Goal: Task Accomplishment & Management: Complete application form

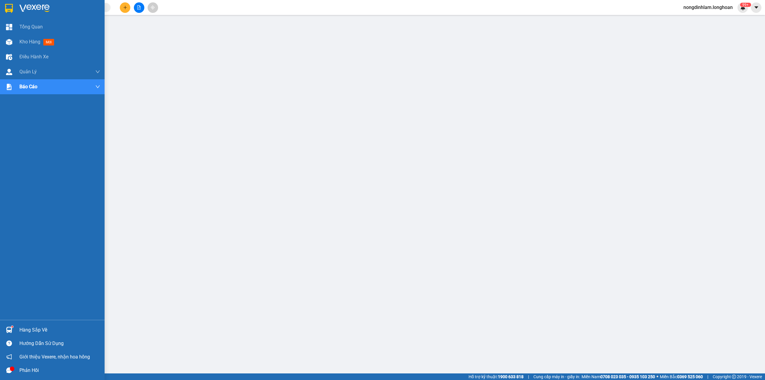
click at [53, 6] on div at bounding box center [59, 8] width 81 height 9
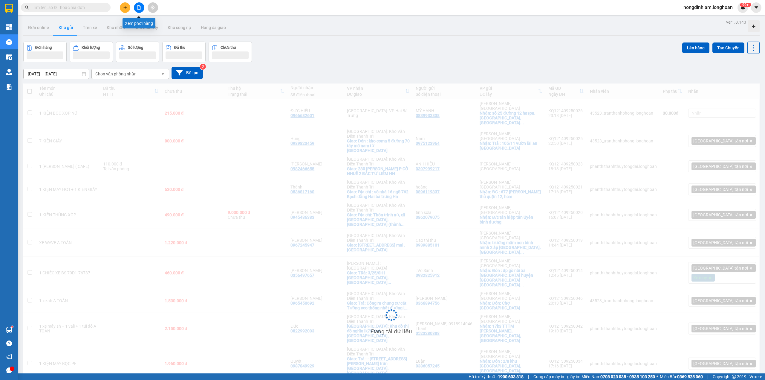
click at [138, 9] on icon "file-add" at bounding box center [139, 7] width 4 height 4
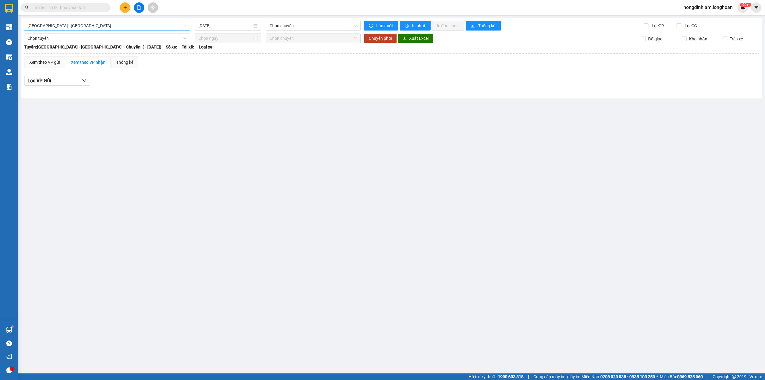
click at [115, 22] on span "[GEOGRAPHIC_DATA] - [GEOGRAPHIC_DATA]" at bounding box center [106, 25] width 159 height 9
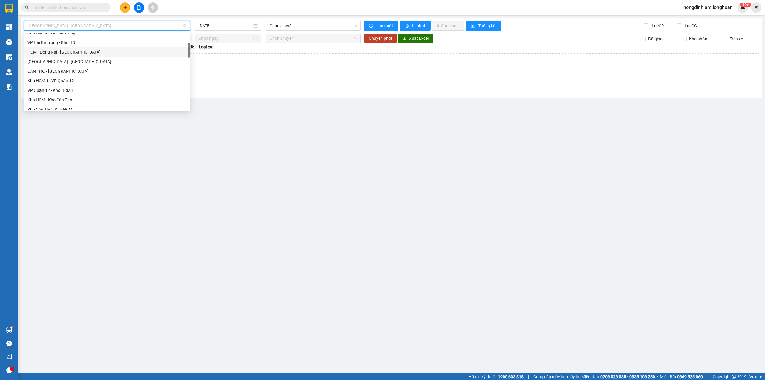
scroll to position [79, 0]
click at [72, 74] on div "Kho HCM - Kho Cần Thơ" at bounding box center [106, 73] width 159 height 7
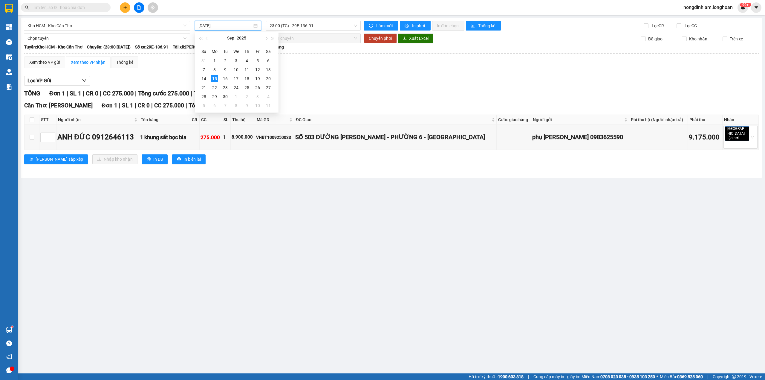
click at [212, 27] on input "[DATE]" at bounding box center [225, 25] width 54 height 7
click at [202, 79] on div "14" at bounding box center [203, 78] width 7 height 7
type input "[DATE]"
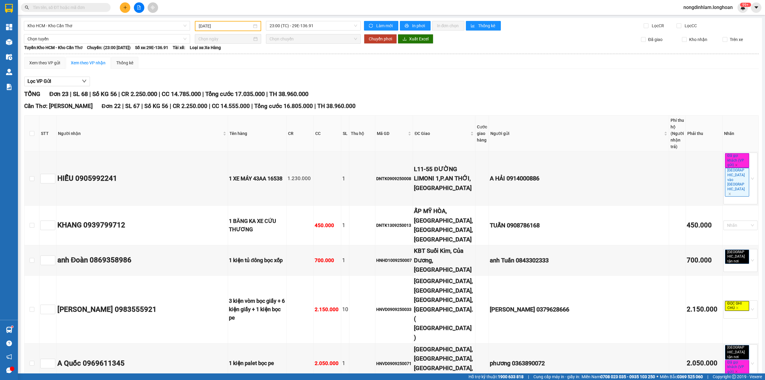
click at [102, 109] on span "Đơn 22" at bounding box center [111, 106] width 19 height 7
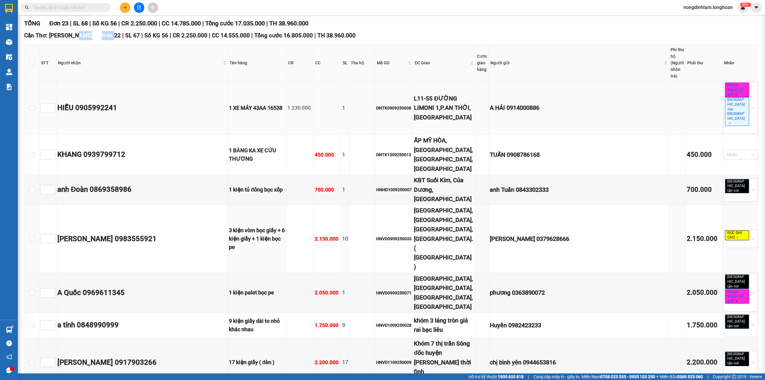
scroll to position [4, 0]
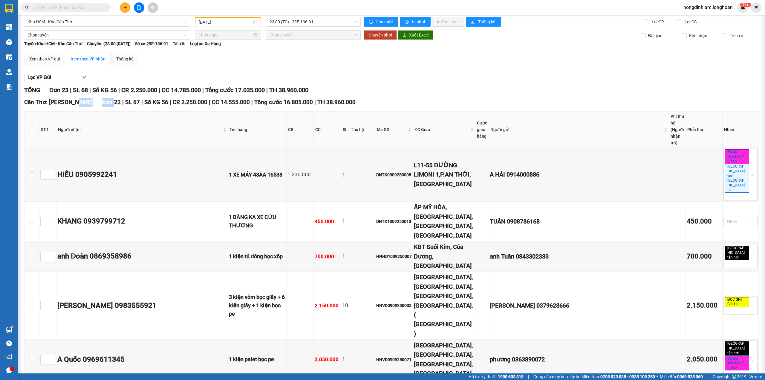
click at [107, 106] on div "Cần Thơ: Kho Ninh Kiều Đơn 22 | SL 67 | Số KG 56 | CR 2.250.000 | CC 14.555.000…" at bounding box center [391, 102] width 735 height 9
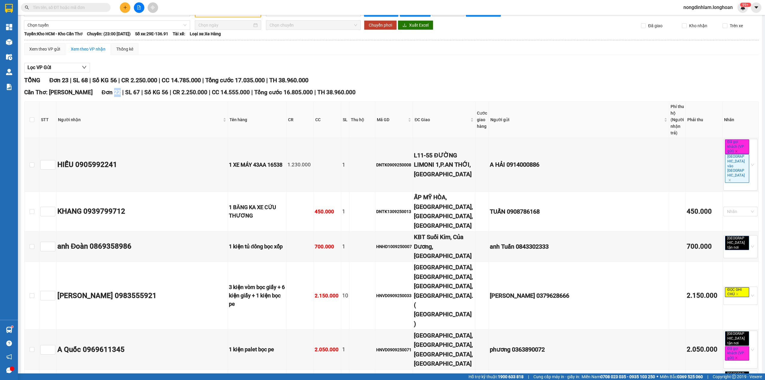
scroll to position [0, 0]
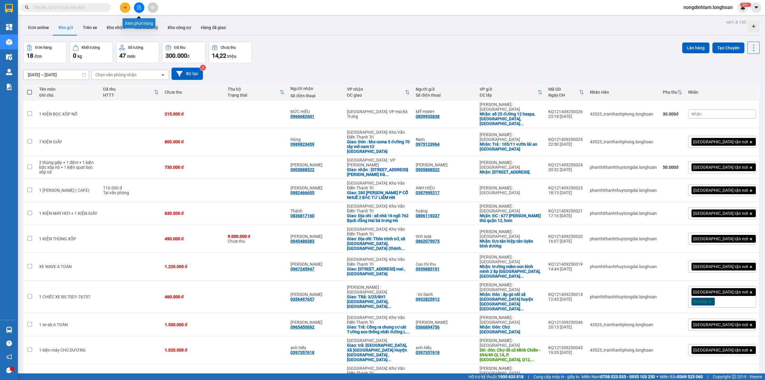
click at [138, 3] on button at bounding box center [139, 7] width 10 height 10
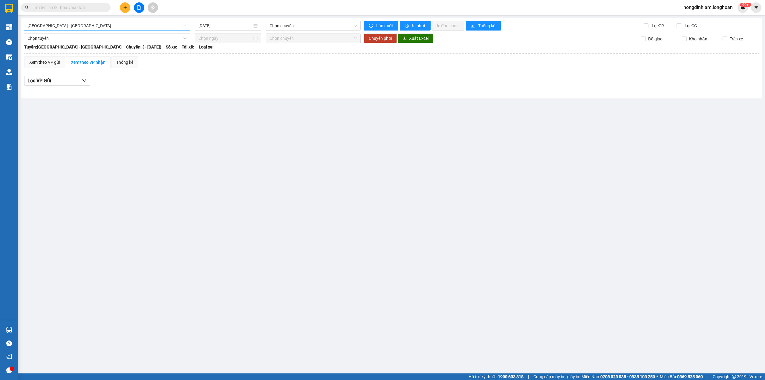
click at [126, 25] on span "[GEOGRAPHIC_DATA] - [GEOGRAPHIC_DATA]" at bounding box center [106, 25] width 159 height 9
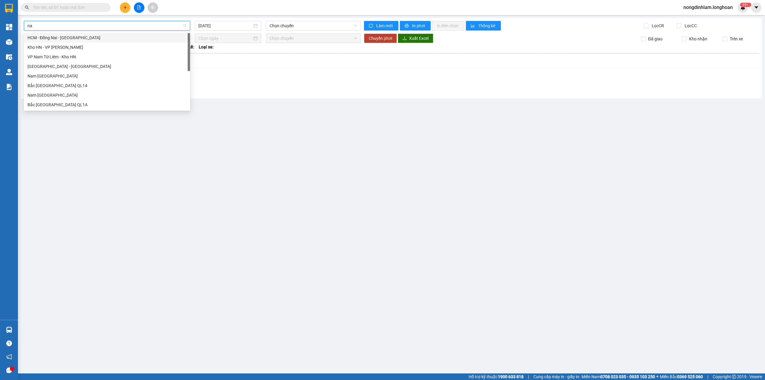
type input "nam"
click at [82, 74] on div "Nam [GEOGRAPHIC_DATA]" at bounding box center [106, 76] width 159 height 7
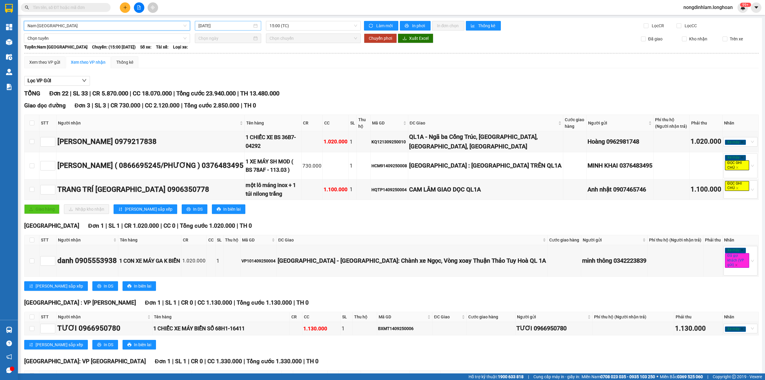
click at [229, 23] on input "[DATE]" at bounding box center [225, 25] width 54 height 7
click at [255, 68] on div "12" at bounding box center [256, 69] width 7 height 7
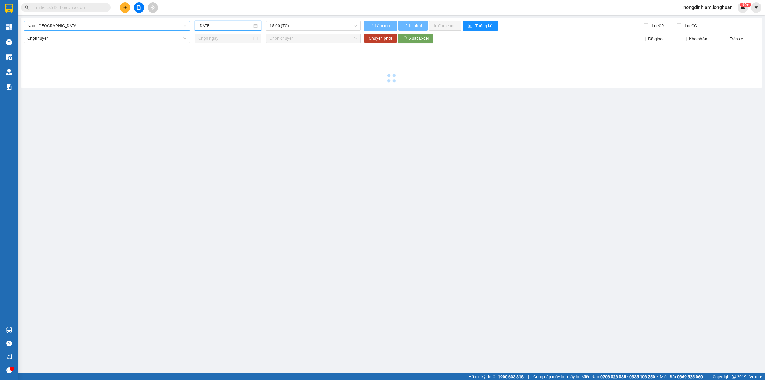
type input "[DATE]"
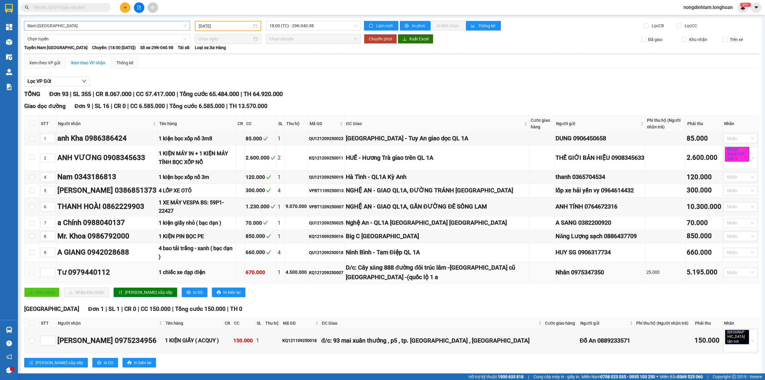
click at [334, 269] on div "KQ121209250007" at bounding box center [326, 272] width 35 height 7
copy div "KQ121209250007"
click at [74, 7] on input "text" at bounding box center [68, 7] width 71 height 7
paste input "KQ121209250007"
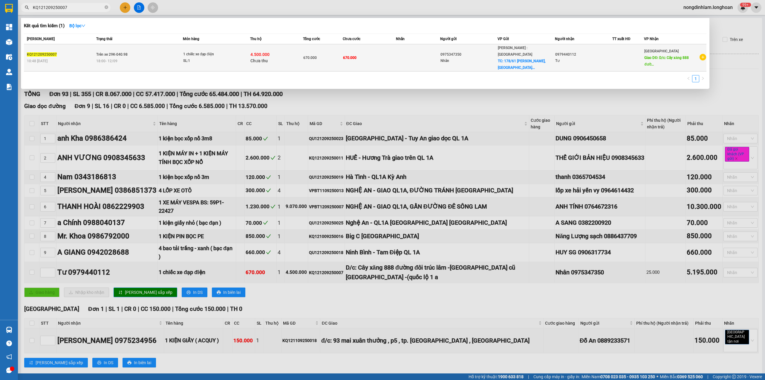
type input "KQ121209250007"
click at [103, 52] on span "Trên xe 29K-040.98" at bounding box center [111, 54] width 31 height 4
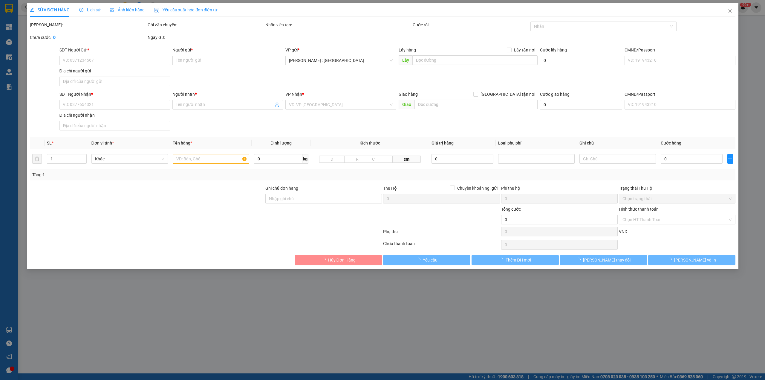
type input "0975347350"
type input "Nhân"
checkbox input "true"
type input "178/61 [PERSON_NAME], [GEOGRAPHIC_DATA], thủ dầu 1, [GEOGRAPHIC_DATA]"
type input "0979440112"
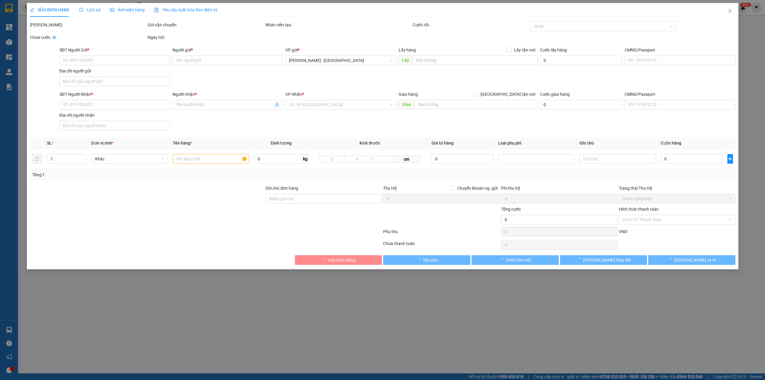
type input "Tư"
type input "D/c: Cây xăng 888 đường đôi trúc lâm -[GEOGRAPHIC_DATA] cũ [GEOGRAPHIC_DATA] -(…"
type input "CHÌA KHÓA QUẤN TAY LÁI"
type input "670.000"
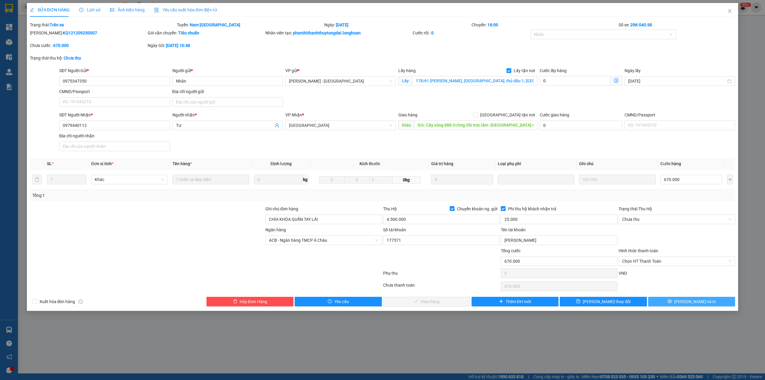
click at [693, 302] on span "[PERSON_NAME] và In" at bounding box center [695, 301] width 42 height 7
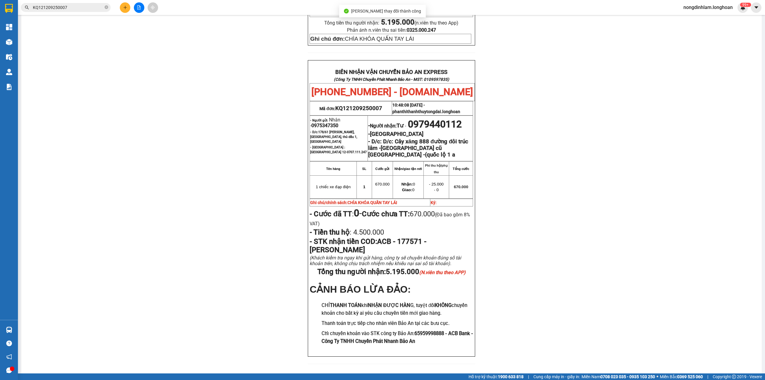
scroll to position [242, 0]
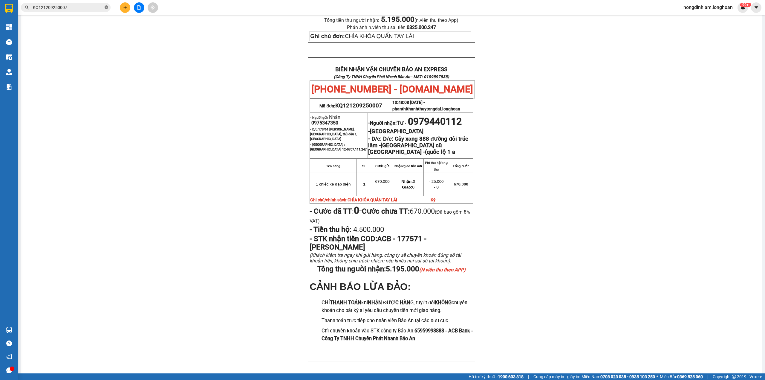
click at [106, 9] on icon "close-circle" at bounding box center [107, 7] width 4 height 4
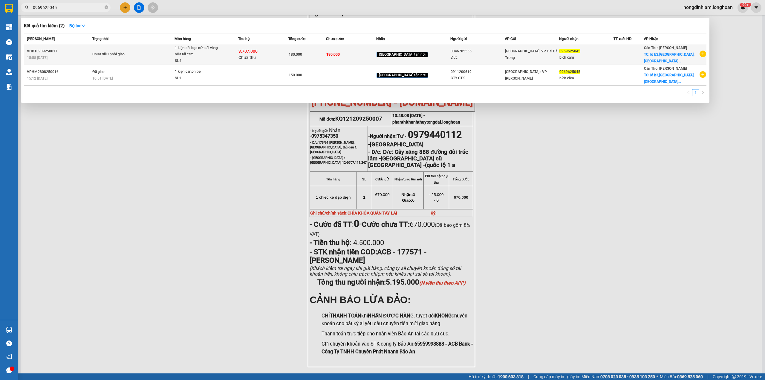
type input "0969625045"
click at [91, 53] on div "VHBT0909250017" at bounding box center [59, 51] width 64 height 6
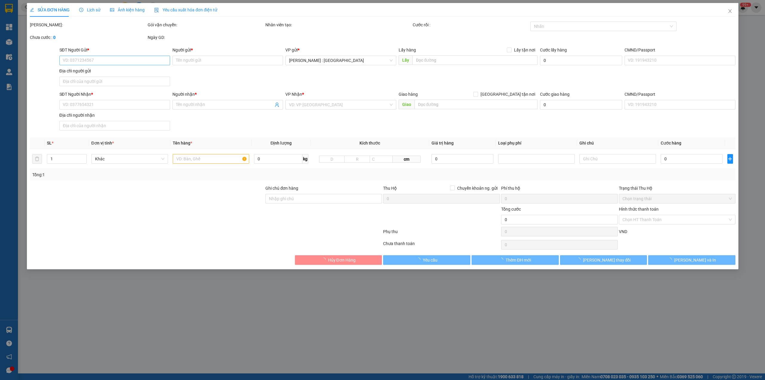
type input "0346785555"
type input "Đức"
type input "0969625045"
type input "bích cẩm"
checkbox input "true"
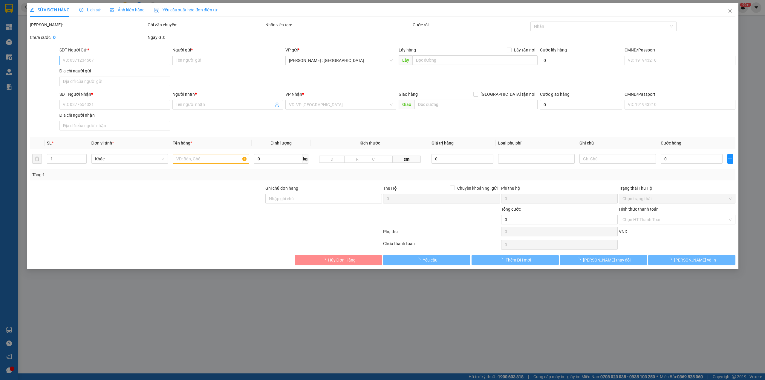
type input "lô b3,[GEOGRAPHIC_DATA],[GEOGRAPHIC_DATA],xã [GEOGRAPHIC_DATA],[GEOGRAPHIC_DATA…"
type input "180.000"
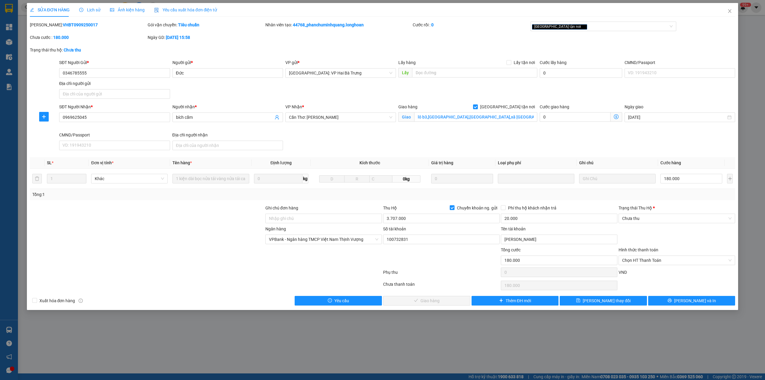
click at [94, 13] on div "Lịch sử" at bounding box center [89, 10] width 21 height 7
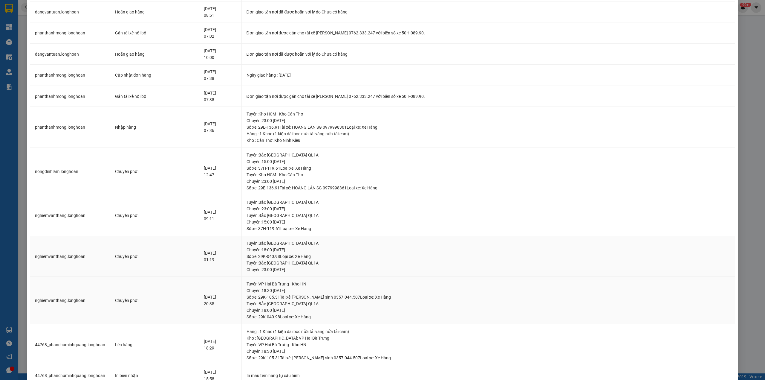
scroll to position [45, 0]
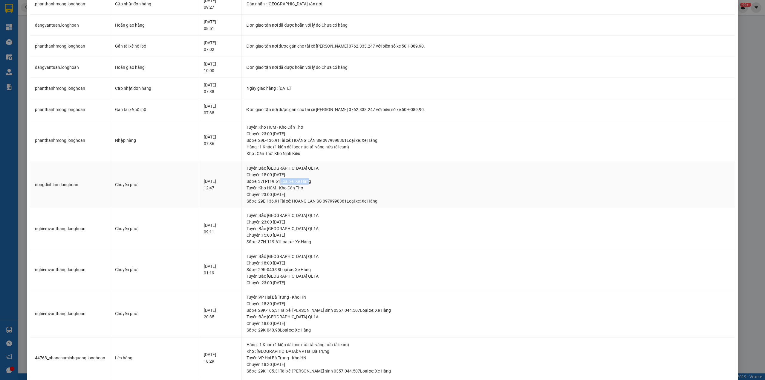
drag, startPoint x: 332, startPoint y: 182, endPoint x: 359, endPoint y: 182, distance: 26.9
click at [359, 182] on div "Tuyến : [GEOGRAPHIC_DATA] QL1A Chuyến: 15:00 [DATE] Số xe: 37H-119.61 Loại xe: …" at bounding box center [489, 175] width 484 height 20
drag, startPoint x: 343, startPoint y: 188, endPoint x: 332, endPoint y: 188, distance: 11.4
click at [332, 188] on div "Tuyến : Kho HCM - Kho Cần Thơ Chuyến: 23:00 [DATE] Số xe: 29E-136.91 Tài xế: HO…" at bounding box center [489, 194] width 484 height 20
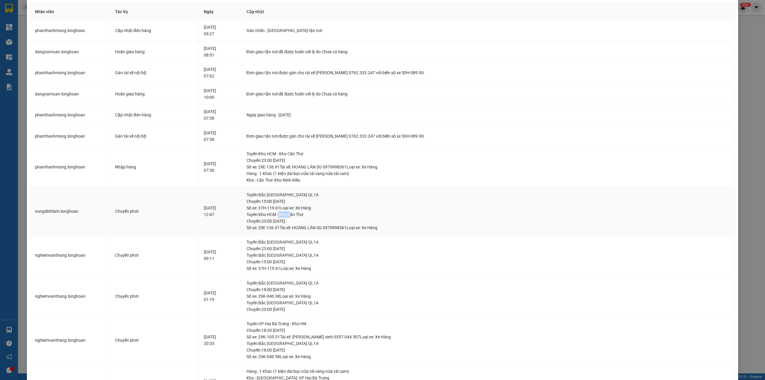
scroll to position [5, 0]
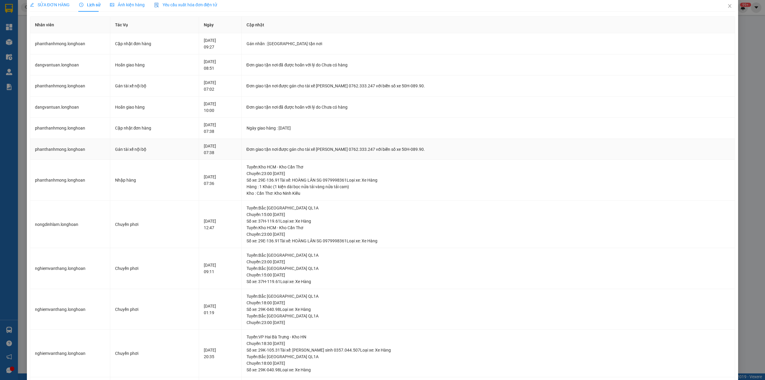
click at [362, 143] on td "Đơn giao tận nơi được gán cho tài xế [PERSON_NAME] 0762.333.247 với biển số xe …" at bounding box center [489, 149] width 494 height 21
click at [360, 145] on td "Đơn giao tận nơi được gán cho tài xế [PERSON_NAME] 0762.333.247 với biển số xe …" at bounding box center [489, 149] width 494 height 21
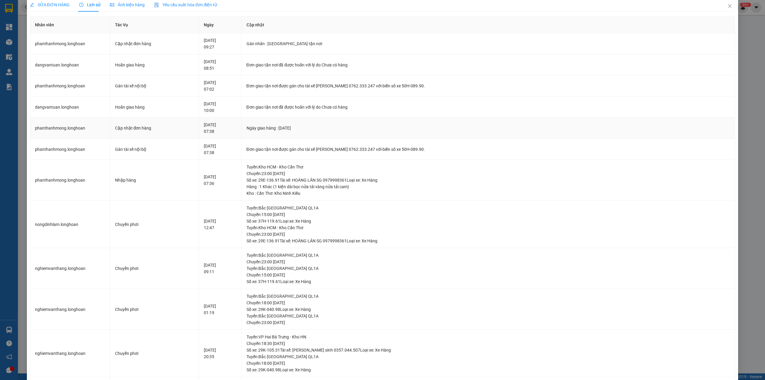
click at [327, 129] on div "Ngày giao hàng : [DATE]" at bounding box center [489, 128] width 484 height 7
click at [333, 108] on div "Đơn giao tận nơi đã được hoãn với lý do Chưa có hàng" at bounding box center [489, 107] width 484 height 7
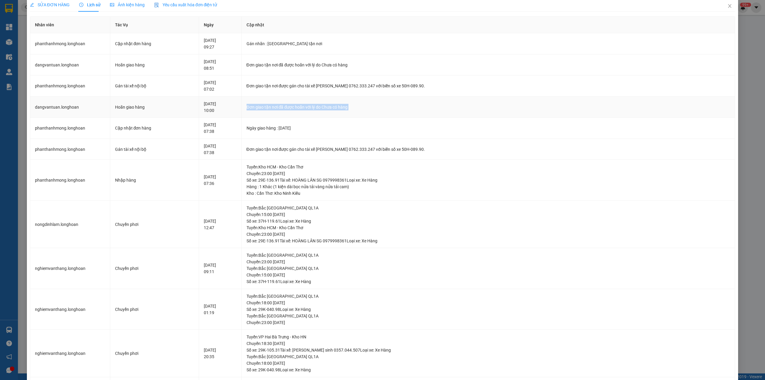
click at [333, 108] on div "Đơn giao tận nơi đã được hoãn với lý do Chưa có hàng" at bounding box center [489, 107] width 484 height 7
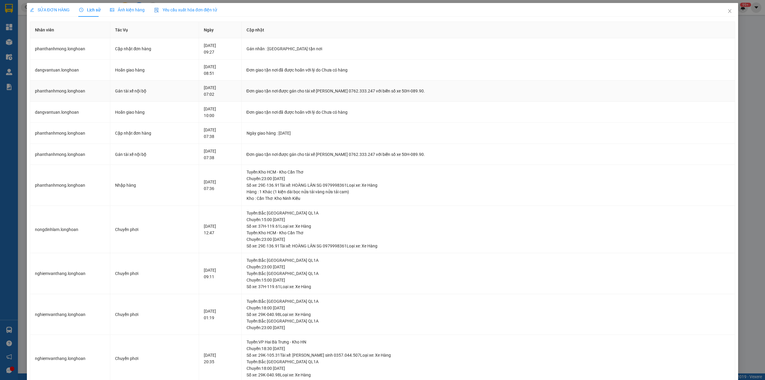
click at [332, 93] on div "Đơn giao tận nơi được gán cho tài xế [PERSON_NAME] 0762.333.247 với biển số xe …" at bounding box center [489, 91] width 484 height 7
click at [320, 69] on div "Đơn giao tận nơi đã được hoãn với lý do Chưa có hàng" at bounding box center [489, 70] width 484 height 7
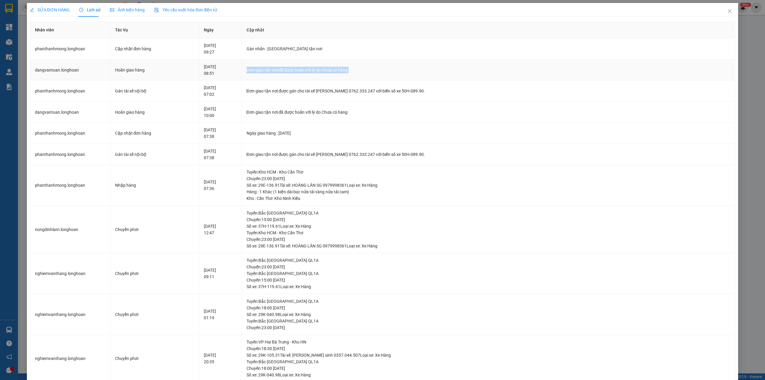
click at [320, 69] on div "Đơn giao tận nơi đã được hoãn với lý do Chưa có hàng" at bounding box center [489, 70] width 484 height 7
click at [318, 52] on div "Gán nhãn : [GEOGRAPHIC_DATA] tận nơi" at bounding box center [489, 48] width 484 height 7
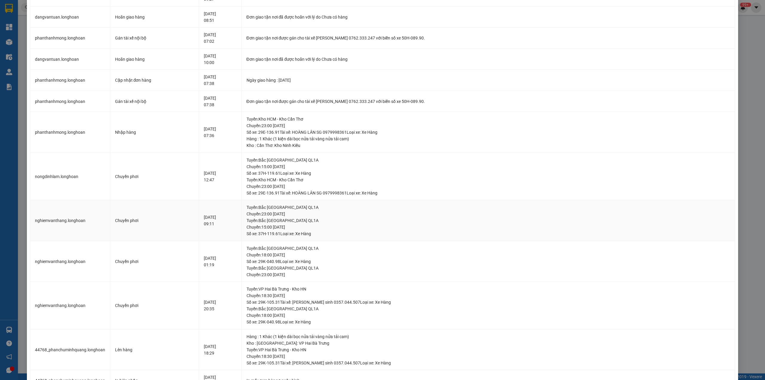
scroll to position [40, 0]
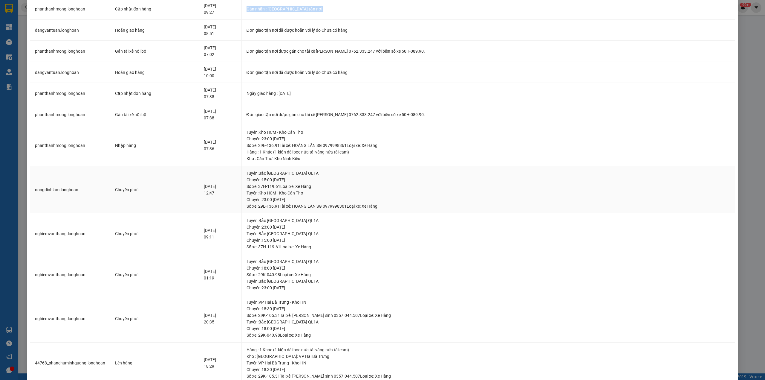
drag, startPoint x: 330, startPoint y: 204, endPoint x: 348, endPoint y: 200, distance: 18.3
click at [348, 200] on div "Tuyến : Kho HCM - Kho Cần Thơ Chuyến: 23:00 [DATE] Số xe: 29E-136.91 Tài xế: HO…" at bounding box center [489, 199] width 484 height 20
click at [349, 205] on div "Tuyến : Kho HCM - Kho Cần Thơ Chuyến: 23:00 [DATE] Số xe: 29E-136.91 Tài xế: HO…" at bounding box center [489, 199] width 484 height 20
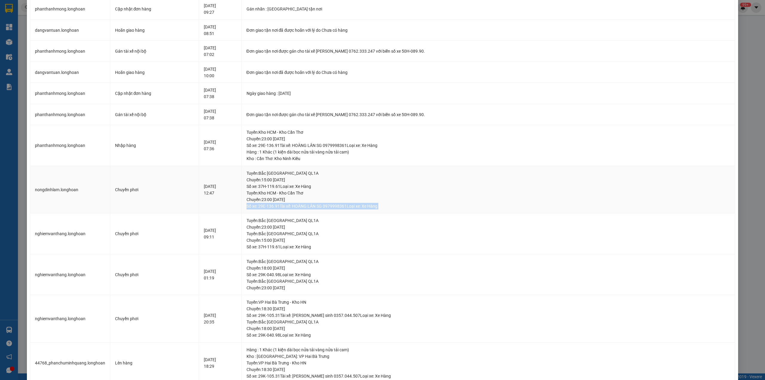
click at [349, 205] on div "Tuyến : Kho HCM - Kho Cần Thơ Chuyến: 23:00 [DATE] Số xe: 29E-136.91 Tài xế: HO…" at bounding box center [489, 199] width 484 height 20
click at [349, 192] on div "Tuyến : Kho HCM - Kho Cần Thơ Chuyến: 23:00 [DATE] Số xe: 29E-136.91 Tài xế: HO…" at bounding box center [489, 199] width 484 height 20
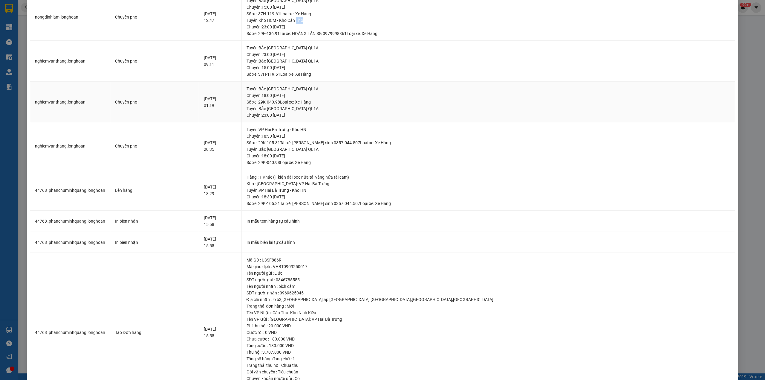
scroll to position [257, 0]
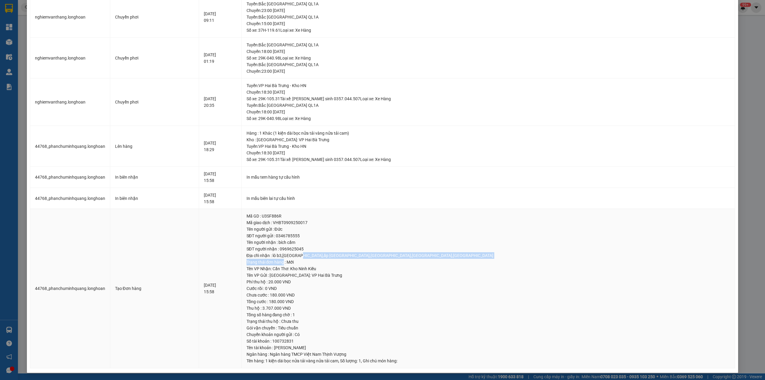
drag, startPoint x: 334, startPoint y: 260, endPoint x: 349, endPoint y: 257, distance: 15.8
click at [349, 257] on td "Mã GD : U3SF886R Mã giao dịch : VHBT0909250017 Tên người gửi : [PERSON_NAME] ng…" at bounding box center [489, 288] width 494 height 159
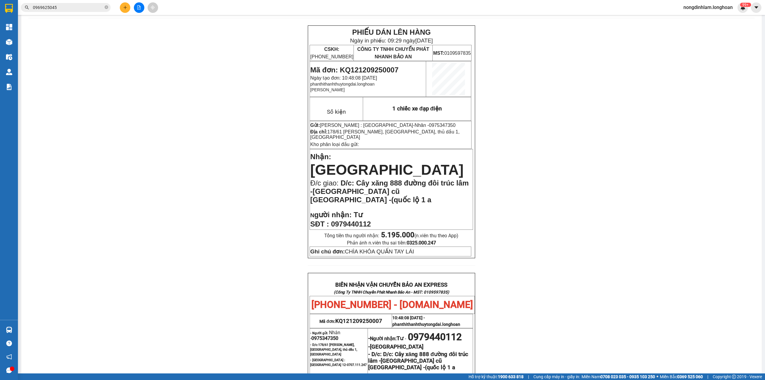
scroll to position [53, 0]
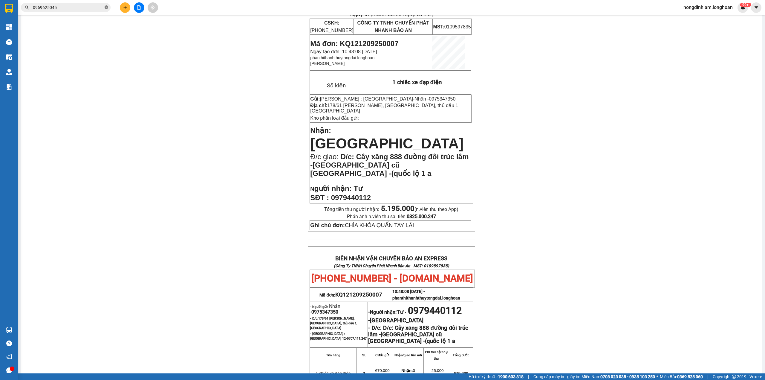
click at [105, 9] on icon "close-circle" at bounding box center [107, 7] width 4 height 4
